Goal: Task Accomplishment & Management: Complete application form

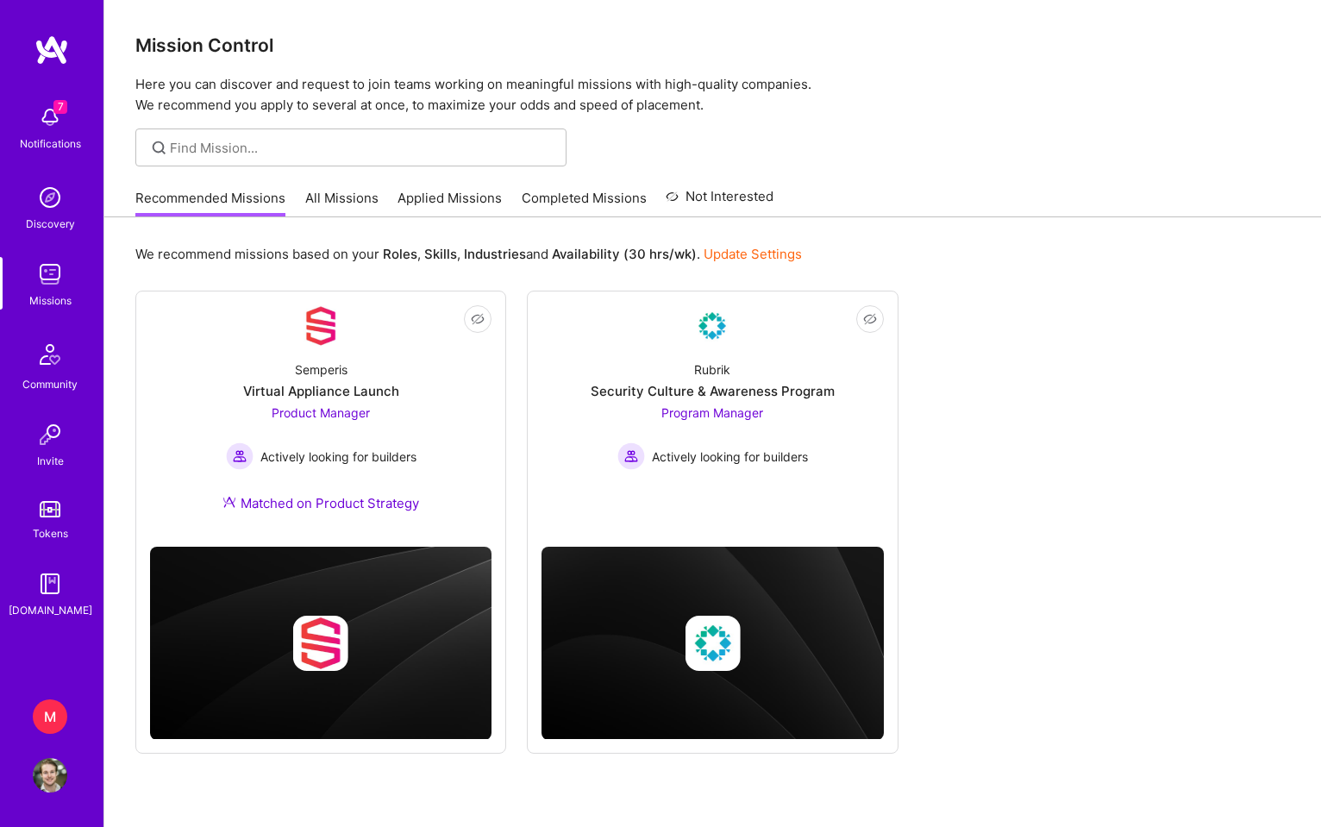
click at [57, 122] on img at bounding box center [50, 117] width 34 height 34
click at [53, 118] on div "7 Notifications Discovery Missions Community Invite Tokens [DOMAIN_NAME]" at bounding box center [51, 358] width 103 height 523
click at [54, 442] on img at bounding box center [50, 434] width 34 height 34
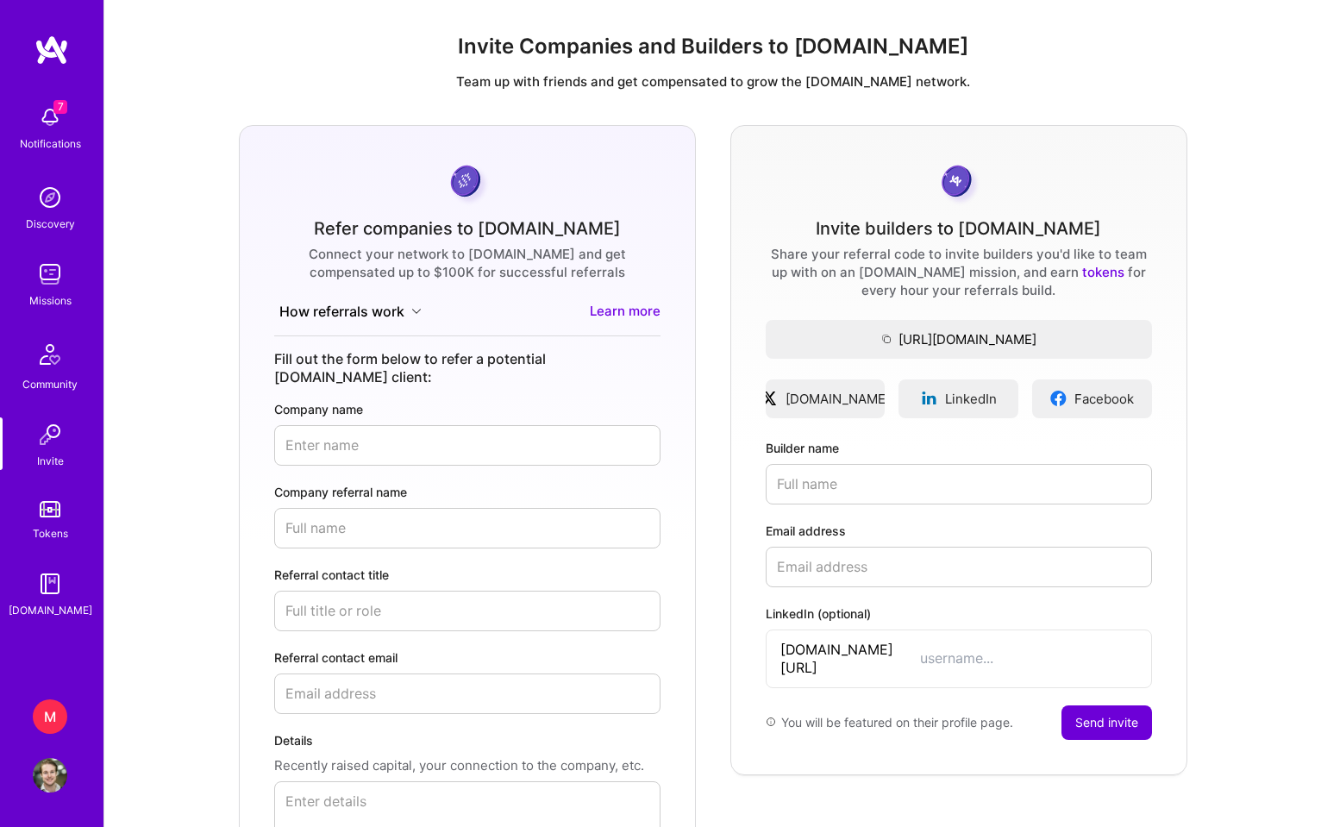
click at [416, 313] on icon at bounding box center [416, 312] width 8 height 4
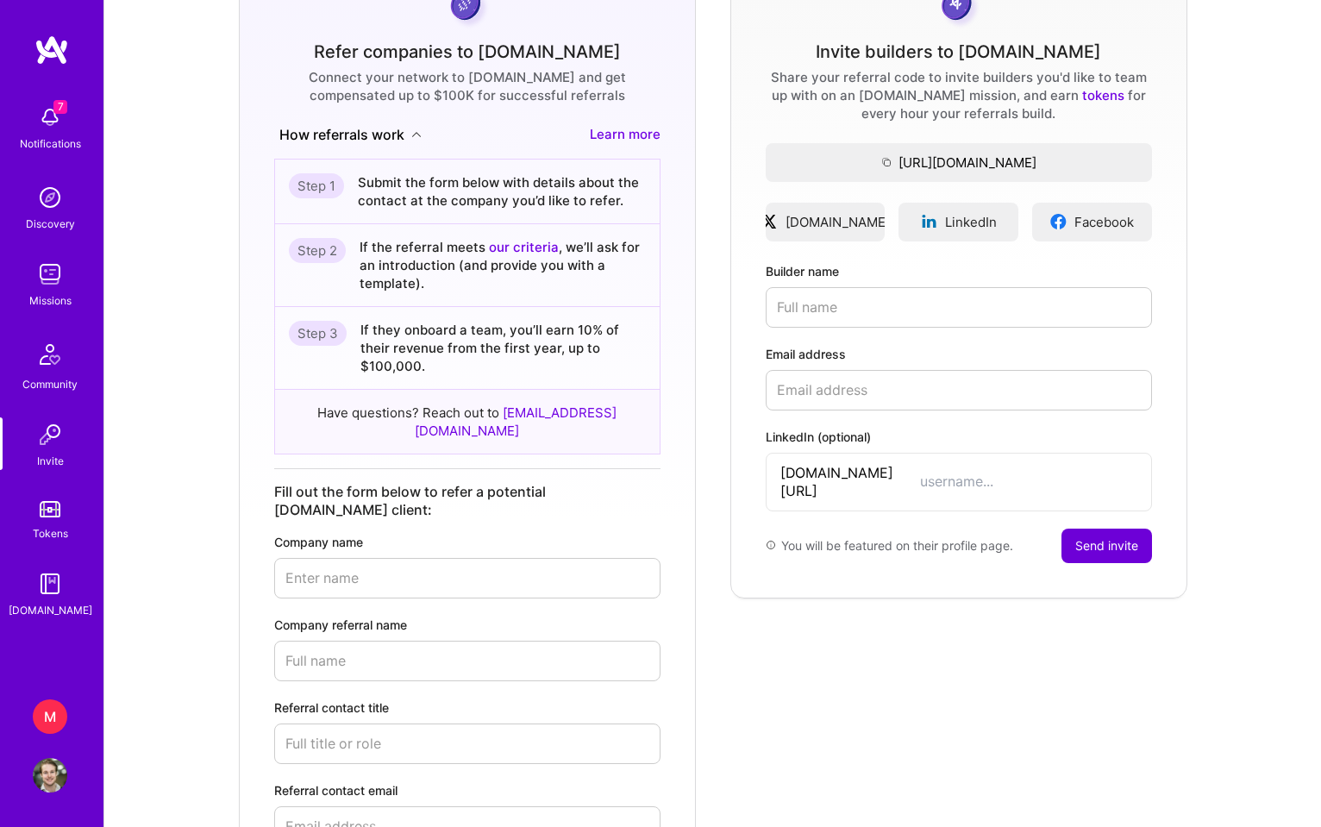
scroll to position [182, 0]
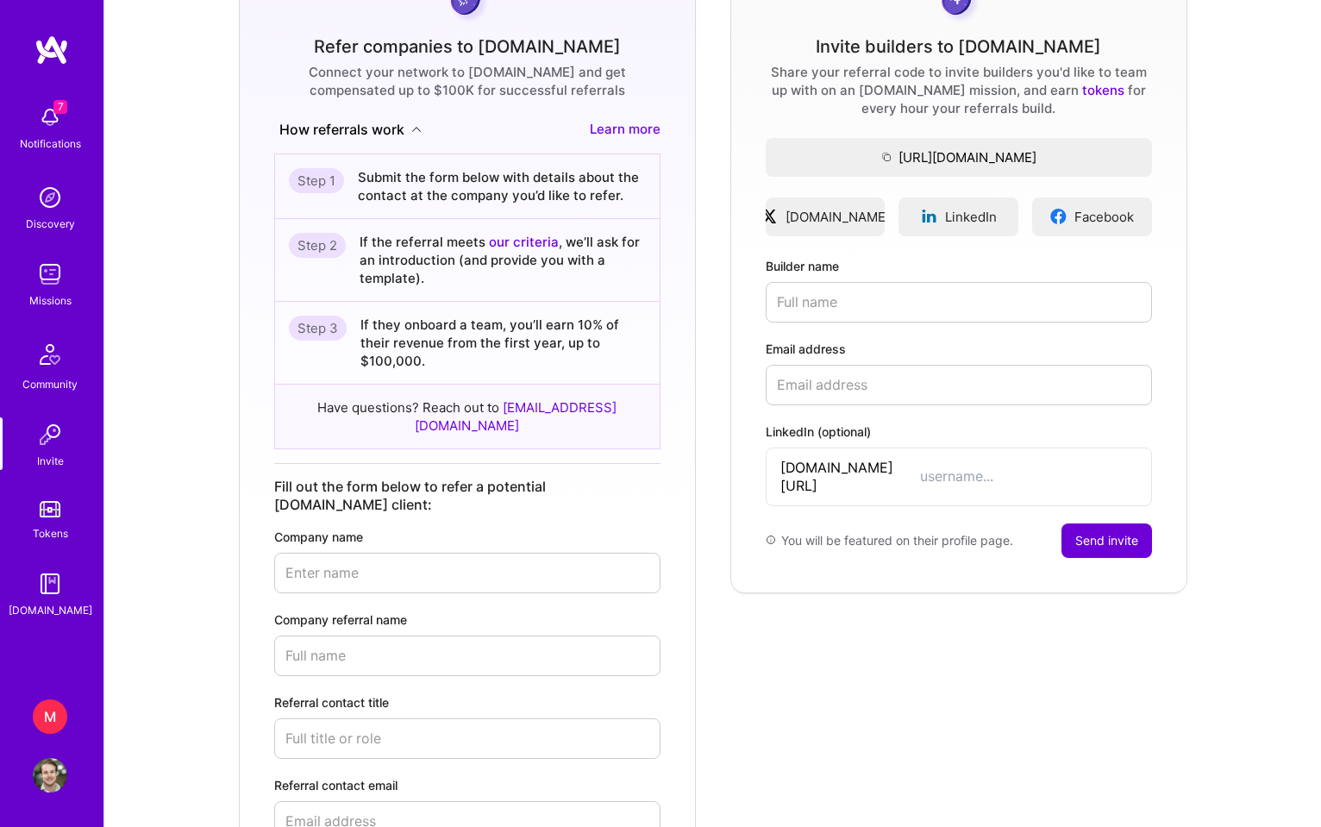
click at [522, 242] on link "our criteria" at bounding box center [524, 242] width 70 height 16
type input "Clutterbot"
paste input "[PERSON_NAME]"
type input "[PERSON_NAME]"
click at [366, 718] on input "Referral contact title" at bounding box center [467, 738] width 386 height 41
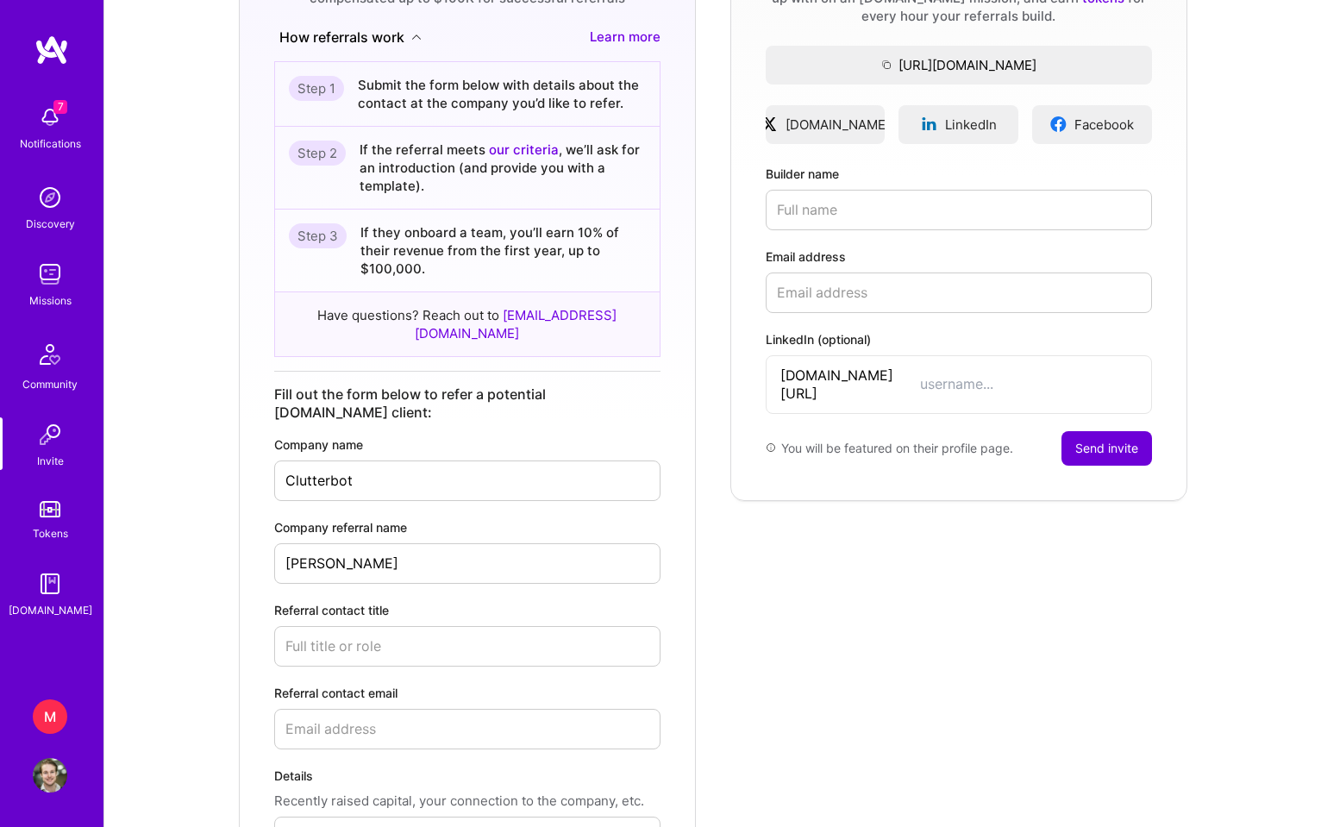
scroll to position [276, 0]
type input "Chief AI Officer"
paste input "[PERSON_NAME][EMAIL_ADDRESS][DOMAIN_NAME]"
type input "[PERSON_NAME][EMAIL_ADDRESS][DOMAIN_NAME]"
click at [433, 682] on label "Referral contact email" at bounding box center [467, 691] width 386 height 18
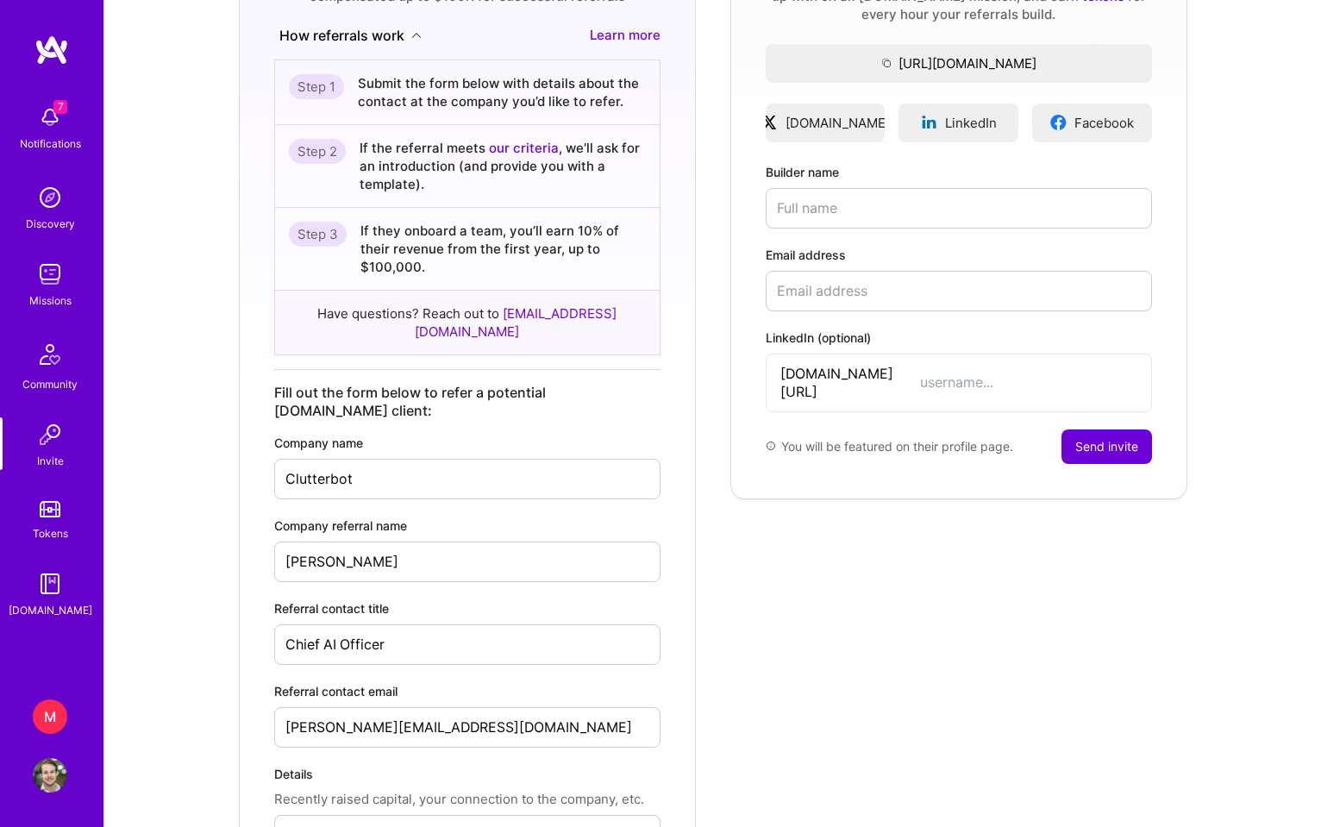
click at [433, 707] on input "[PERSON_NAME][EMAIL_ADDRESS][DOMAIN_NAME]" at bounding box center [467, 727] width 386 height 41
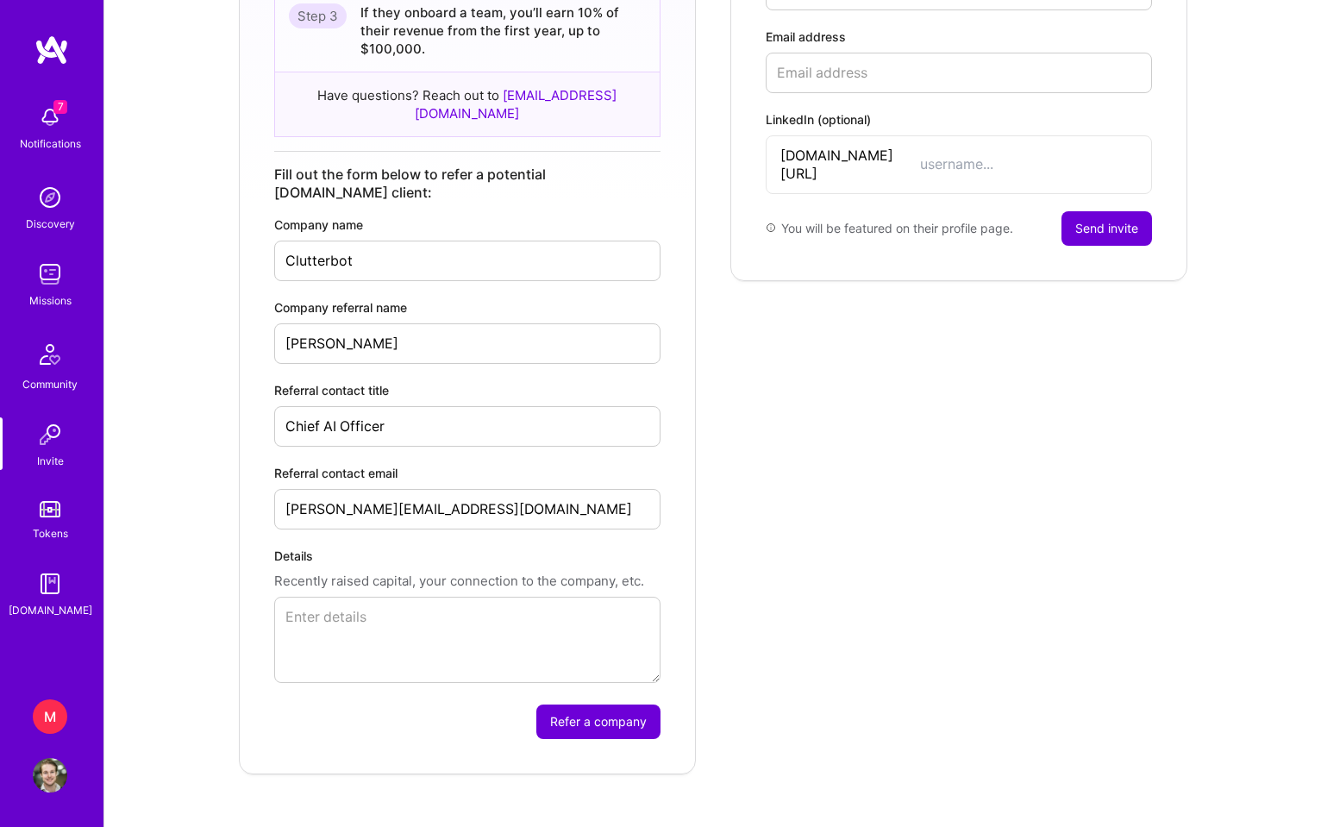
scroll to position [493, 0]
click at [388, 606] on textarea "Details" at bounding box center [467, 641] width 386 height 86
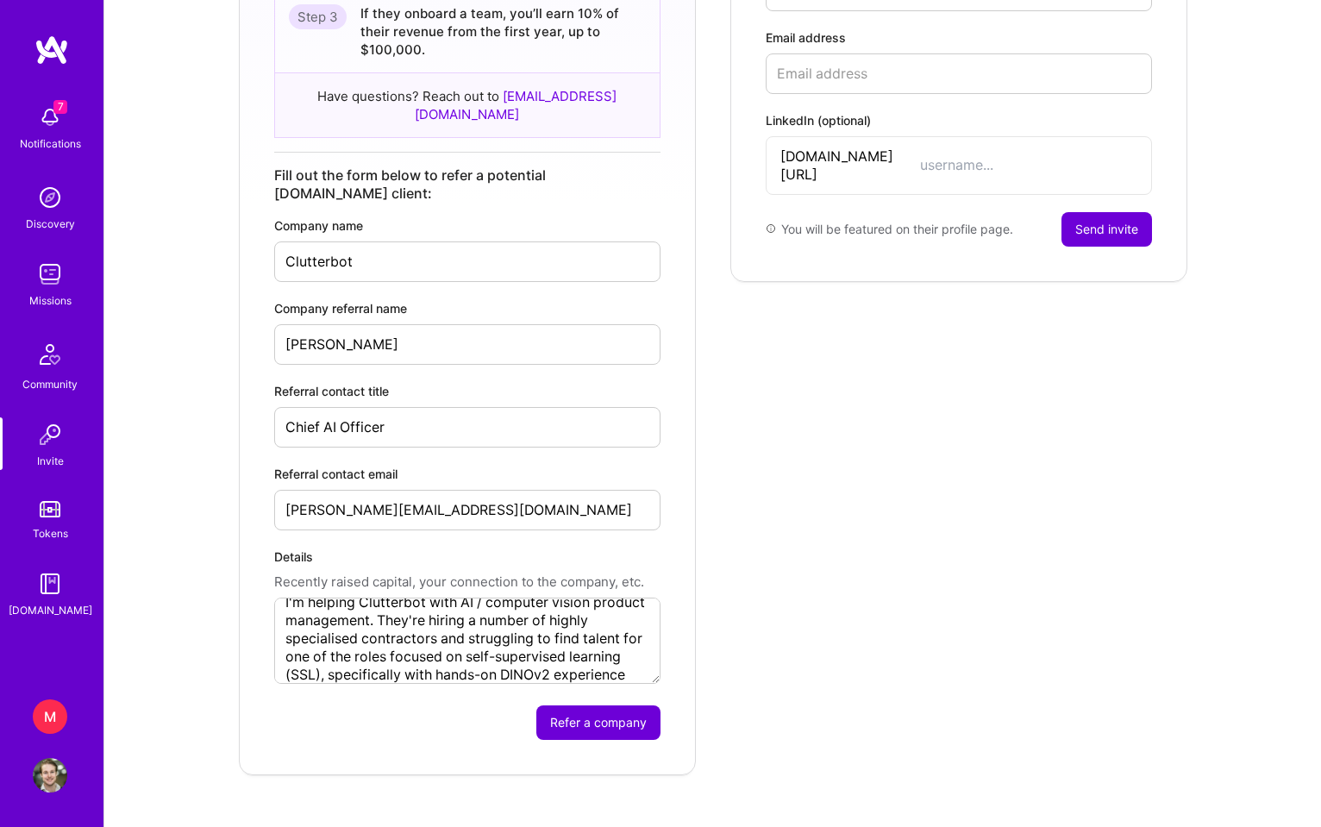
scroll to position [45, 0]
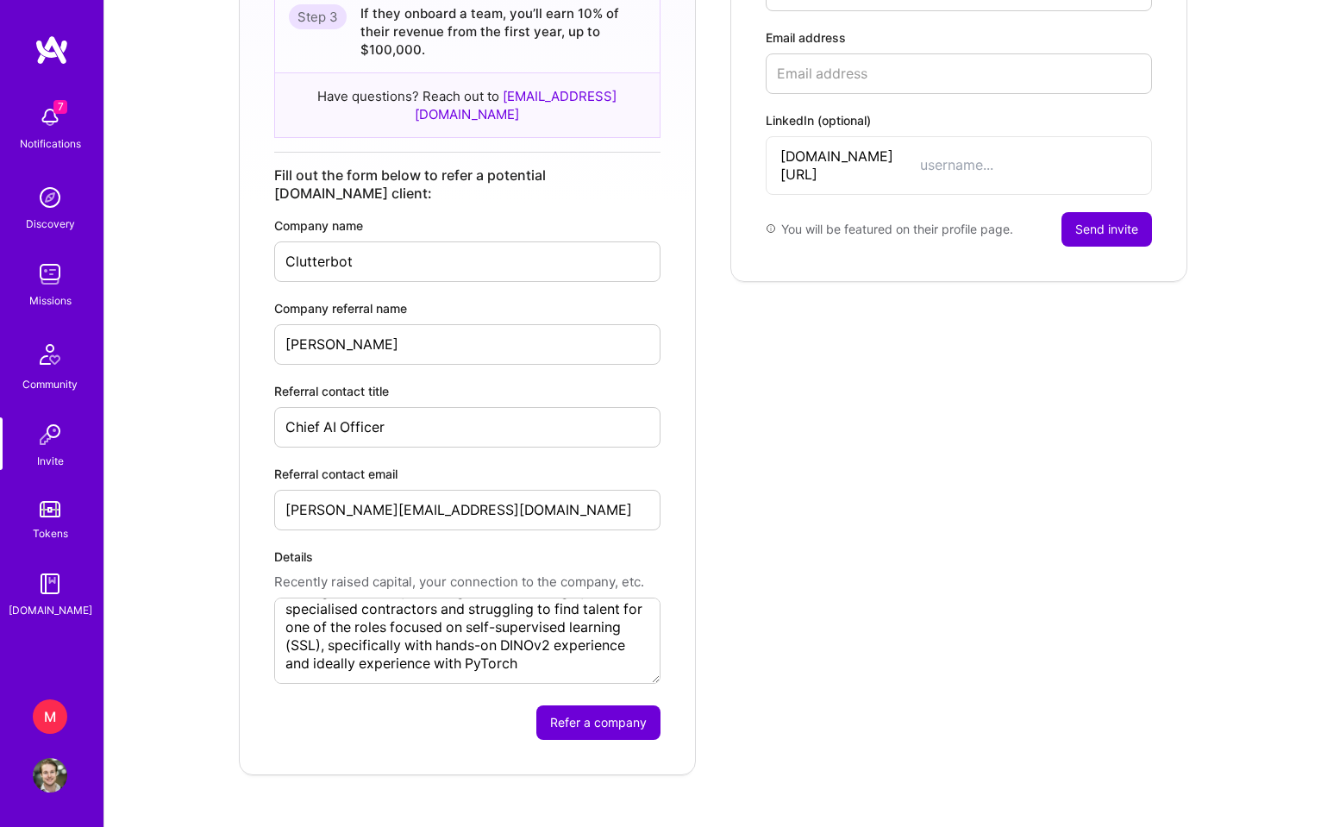
click at [462, 627] on textarea "I'm helping Clutterbot with AI / computer vision product management. They're hi…" at bounding box center [467, 641] width 386 height 86
click at [551, 637] on textarea "I'm helping Clutterbot with AI / computer vision product management. They're hi…" at bounding box center [467, 641] width 386 height 86
click at [625, 598] on textarea "I'm helping Clutterbot with AI / computer vision product management. They're hi…" at bounding box center [467, 641] width 386 height 86
click at [518, 629] on textarea "I'm helping Clutterbot with AI / computer vision product management. They're hi…" at bounding box center [467, 641] width 386 height 86
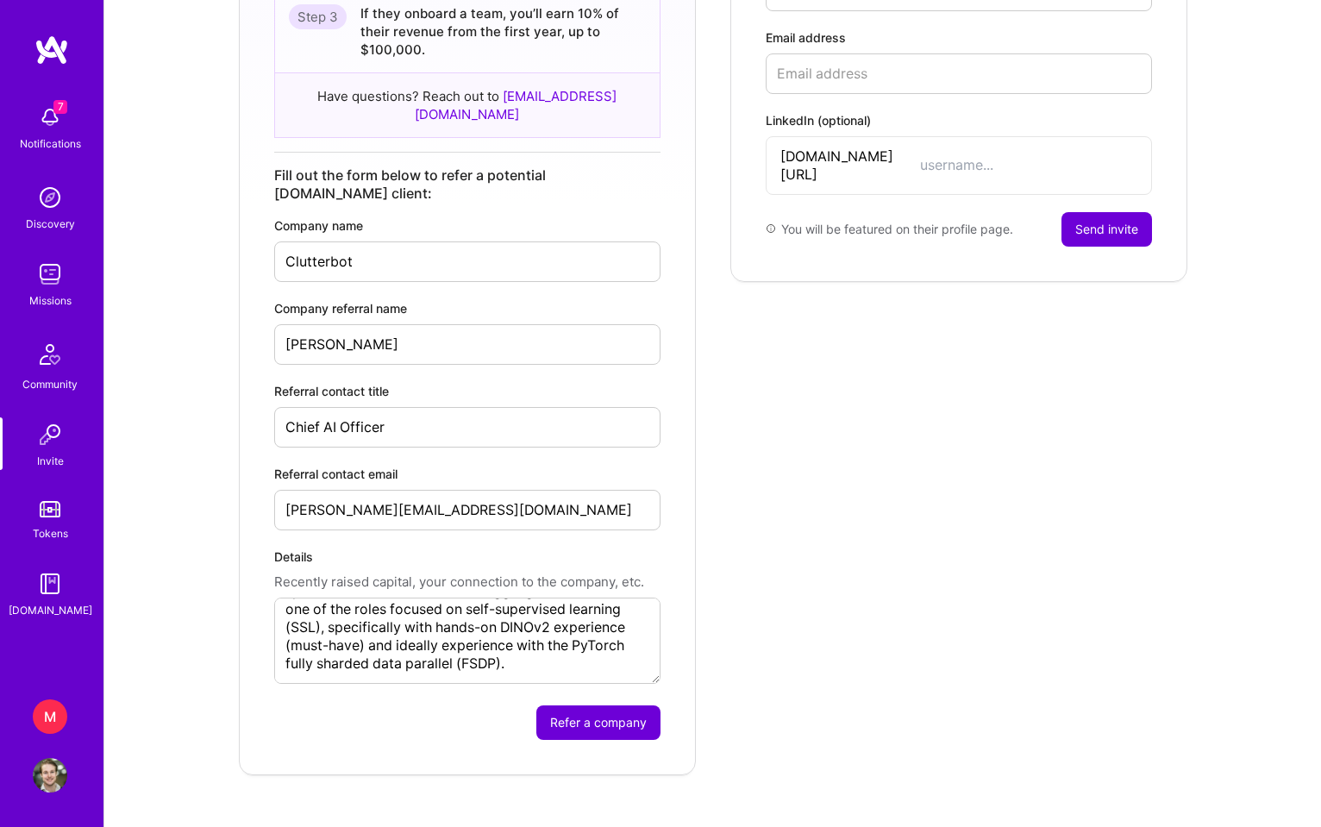
click at [321, 598] on textarea "I'm helping Clutterbot with AI / computer vision product management. They're hi…" at bounding box center [467, 641] width 386 height 86
click at [632, 626] on textarea "I'm helping Clutterbot with AI / computer vision product management. They're hi…" at bounding box center [467, 641] width 386 height 86
type textarea "I'm helping Clutterbot with AI / computer vision product management. They're hi…"
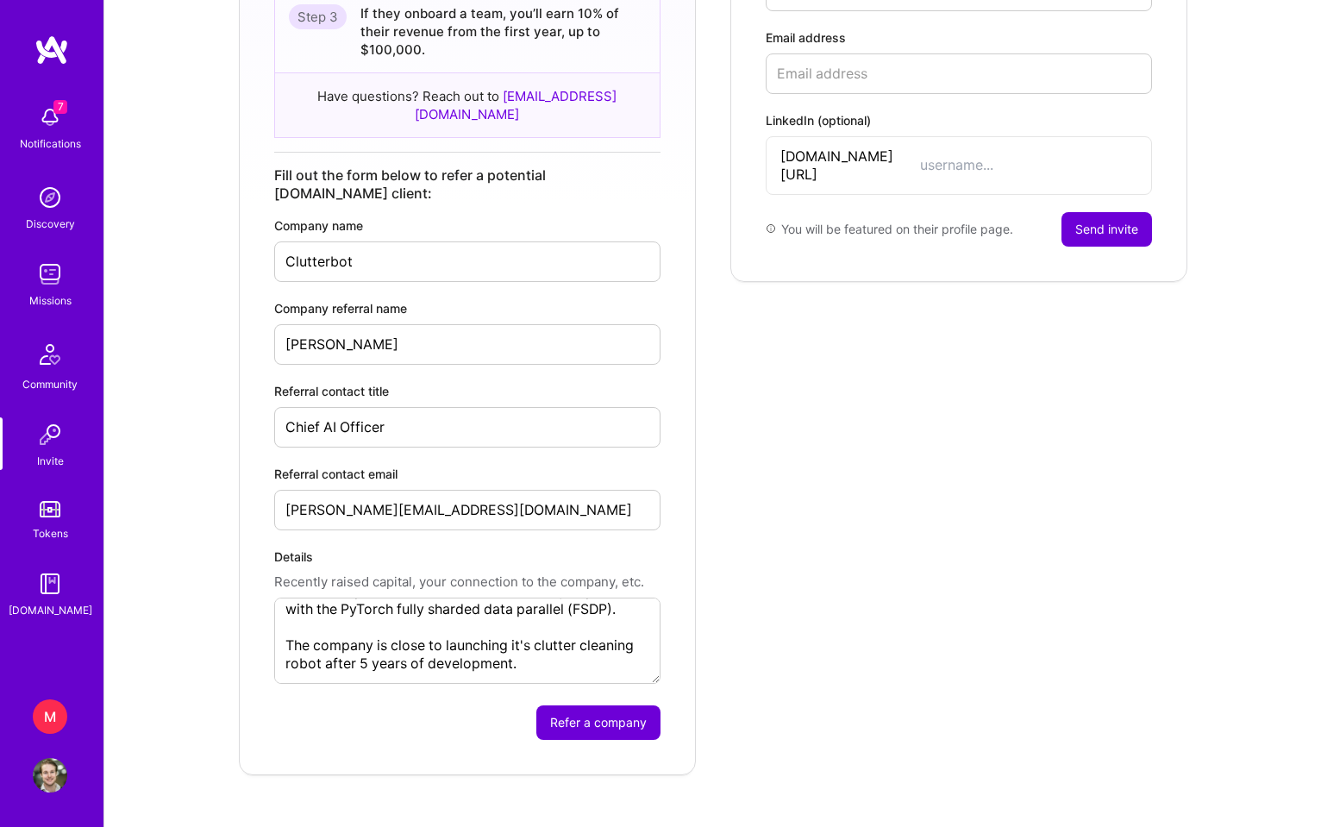
click at [570, 705] on button "Refer a company" at bounding box center [598, 722] width 124 height 34
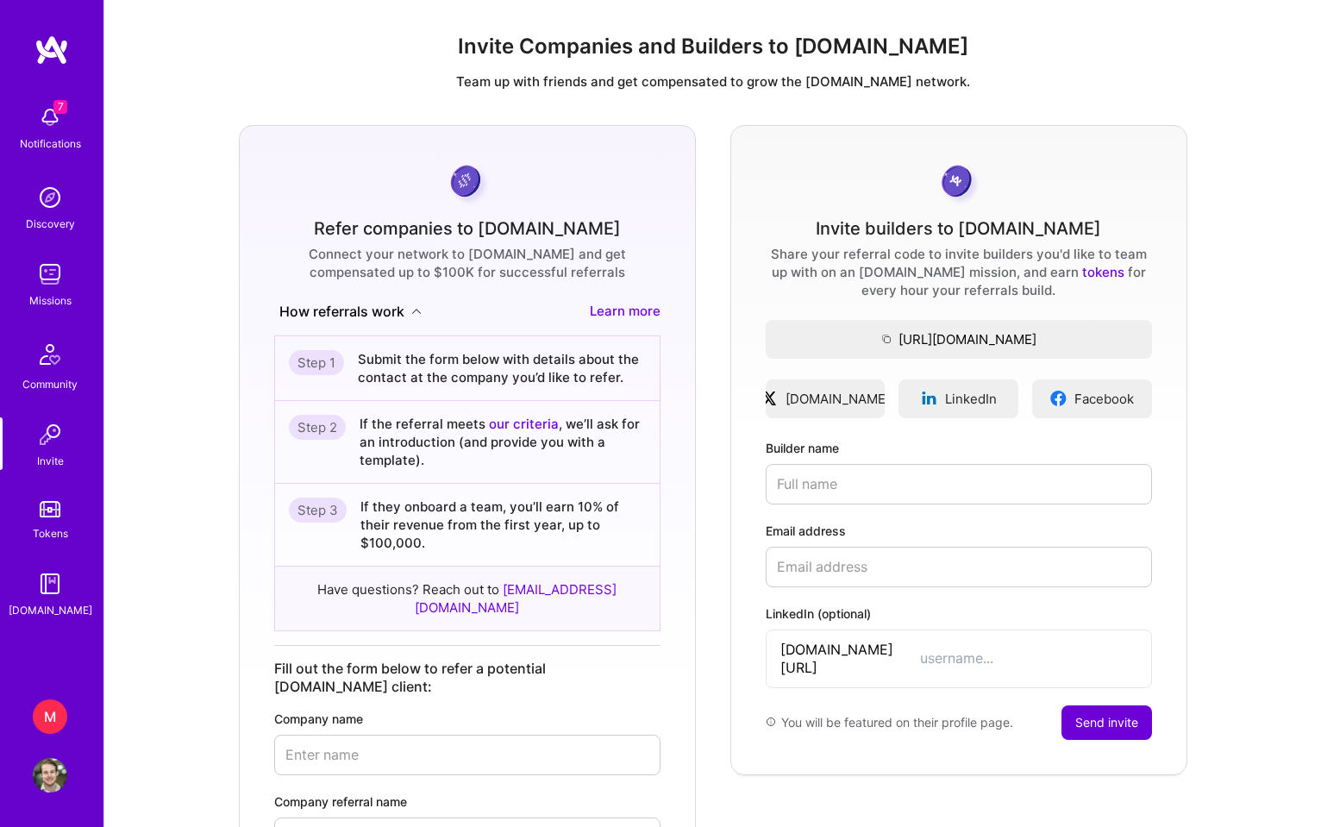
scroll to position [0, 0]
